Goal: Information Seeking & Learning: Learn about a topic

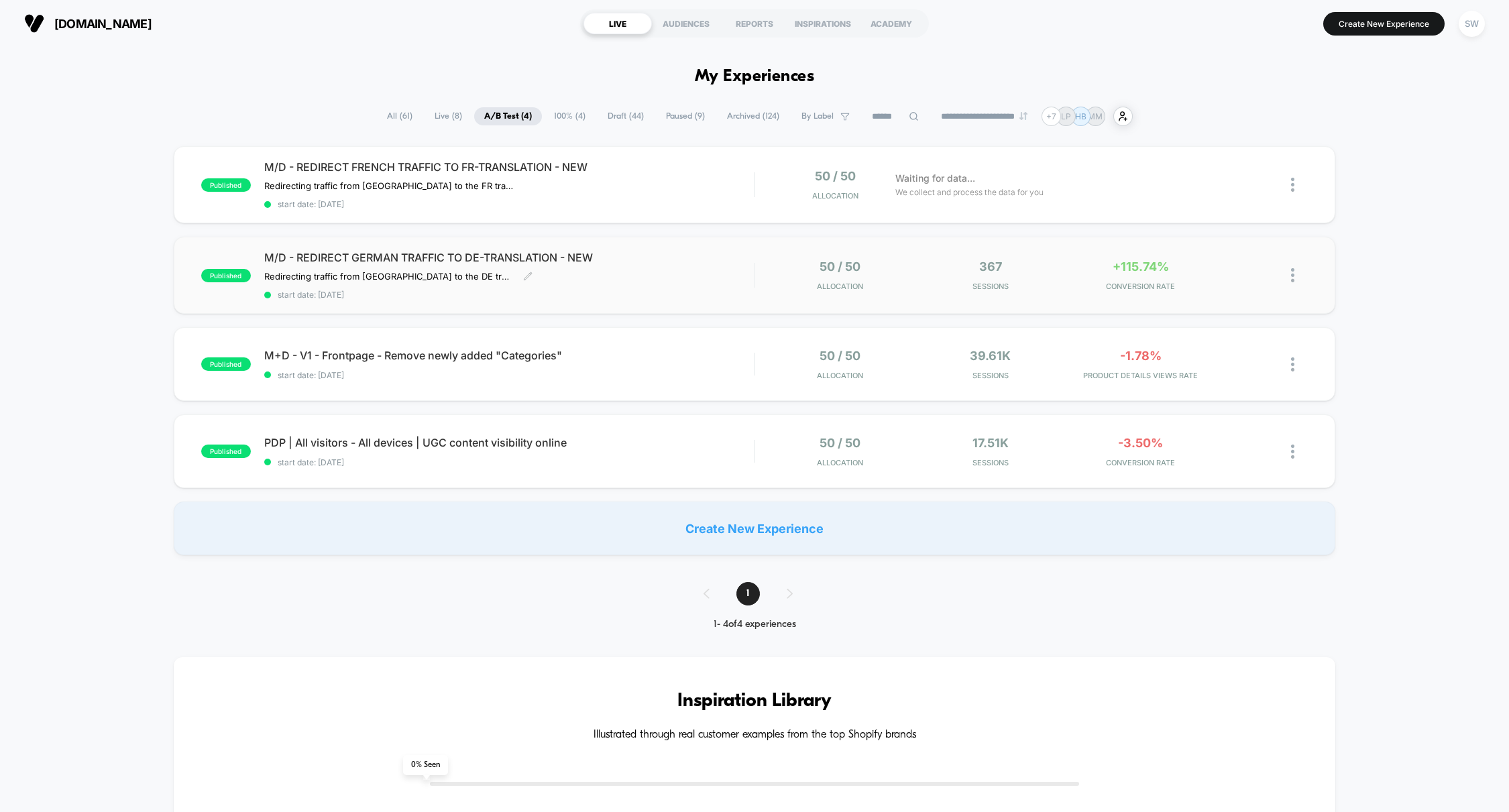
click at [731, 267] on div "M/D - REDIRECT GERMAN TRAFFIC TO DE-TRANSLATION - NEW Redirecting traffic from …" at bounding box center [510, 275] width 491 height 49
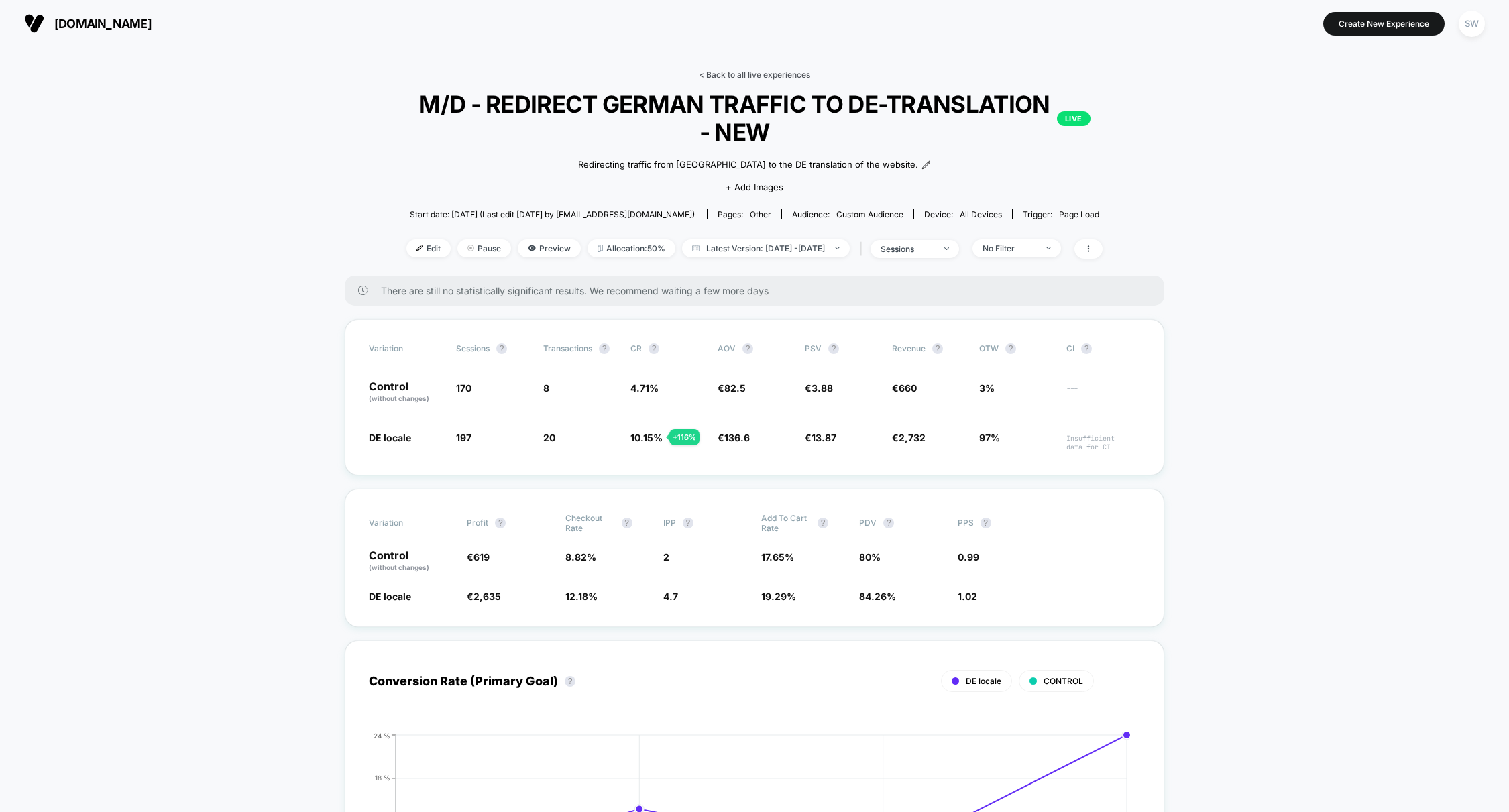
click at [736, 75] on link "< Back to all live experiences" at bounding box center [754, 74] width 111 height 10
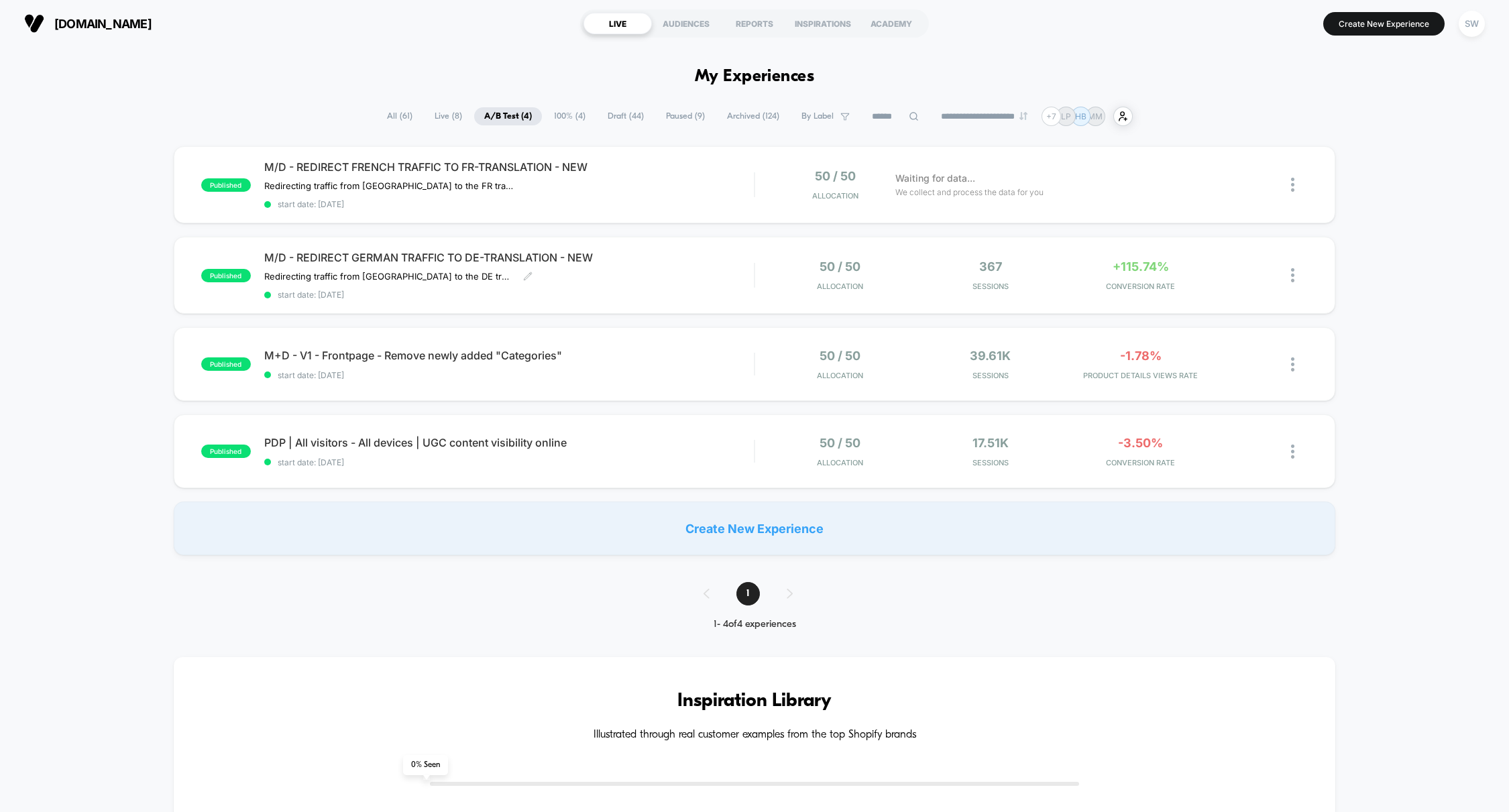
click at [705, 273] on div "M/D - REDIRECT GERMAN TRAFFIC TO DE-TRANSLATION - NEW Redirecting traffic from …" at bounding box center [510, 275] width 491 height 49
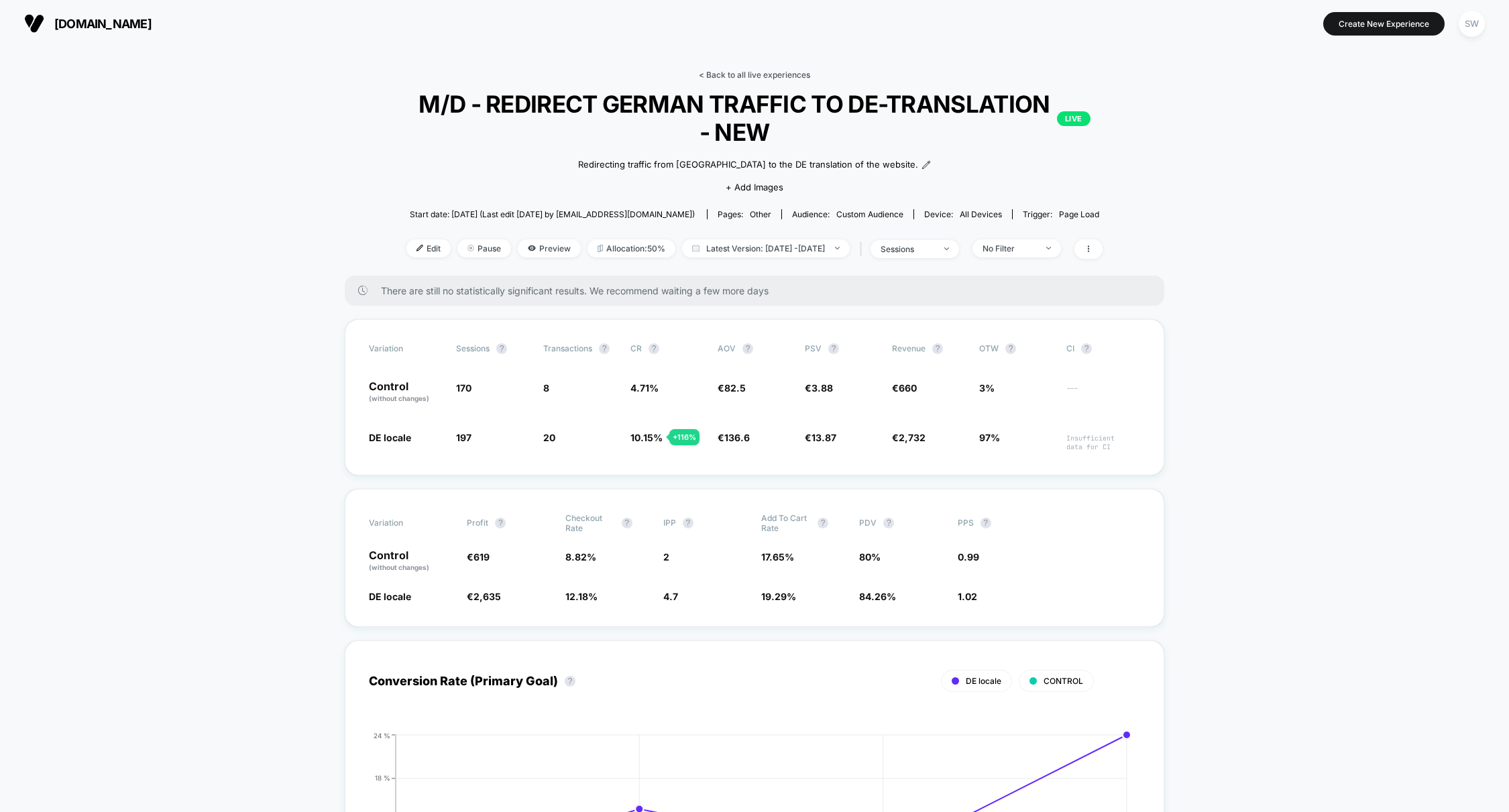
click at [739, 76] on link "< Back to all live experiences" at bounding box center [754, 74] width 111 height 10
